Goal: Information Seeking & Learning: Learn about a topic

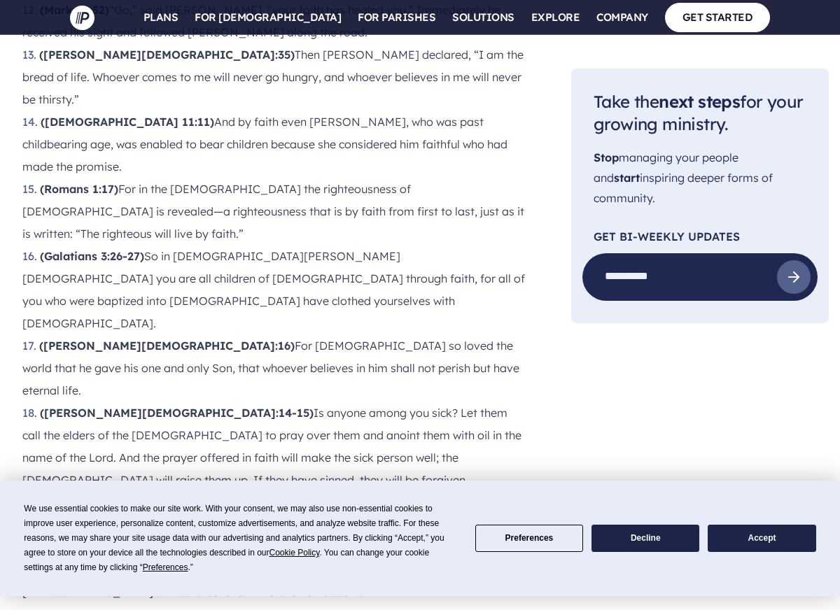
scroll to position [2185, 0]
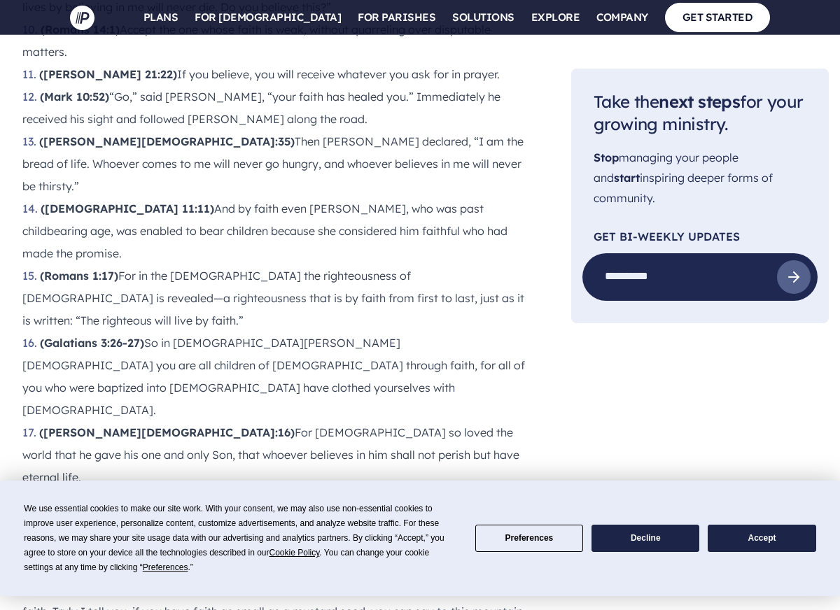
scroll to position [2174, 0]
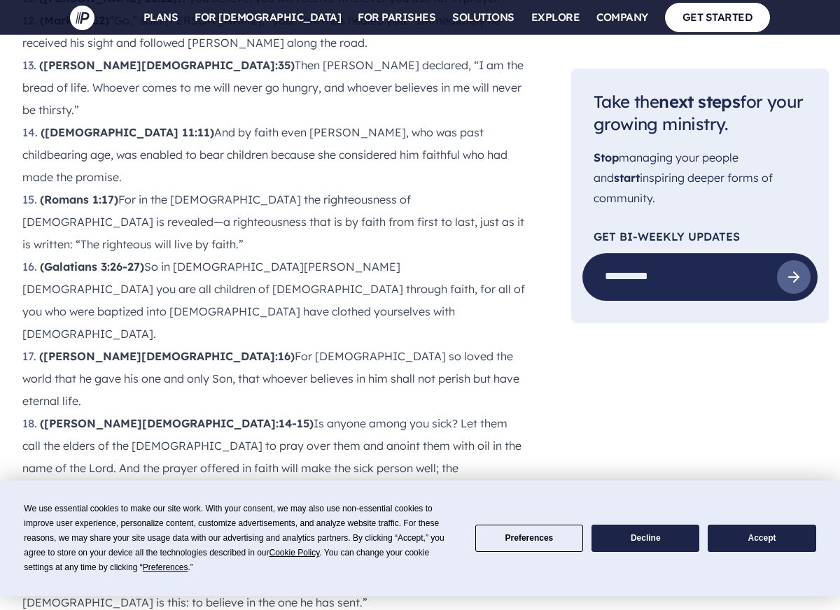
click at [658, 527] on button "Decline" at bounding box center [646, 538] width 108 height 27
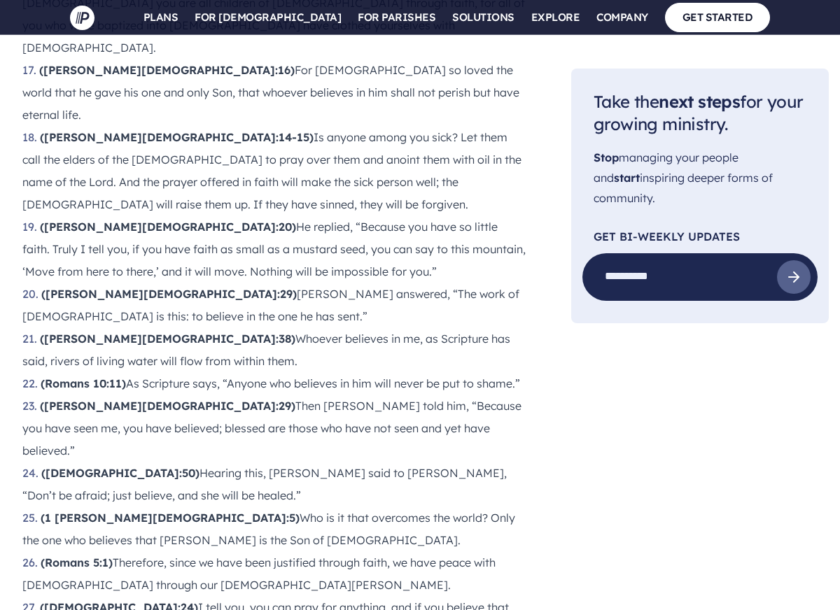
scroll to position [2466, 0]
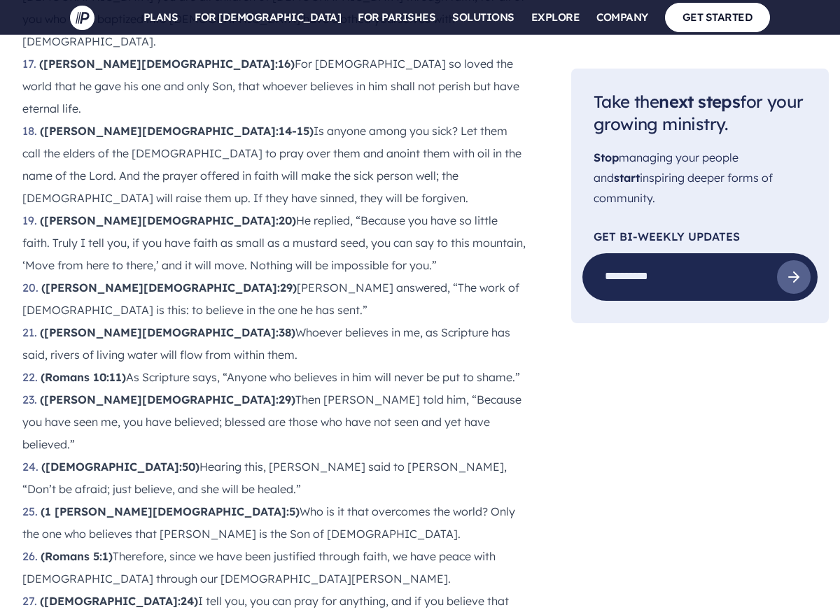
drag, startPoint x: 125, startPoint y: 358, endPoint x: 47, endPoint y: 358, distance: 77.7
copy strong "Proverbs 3:5-6"
